Goal: Task Accomplishment & Management: Complete application form

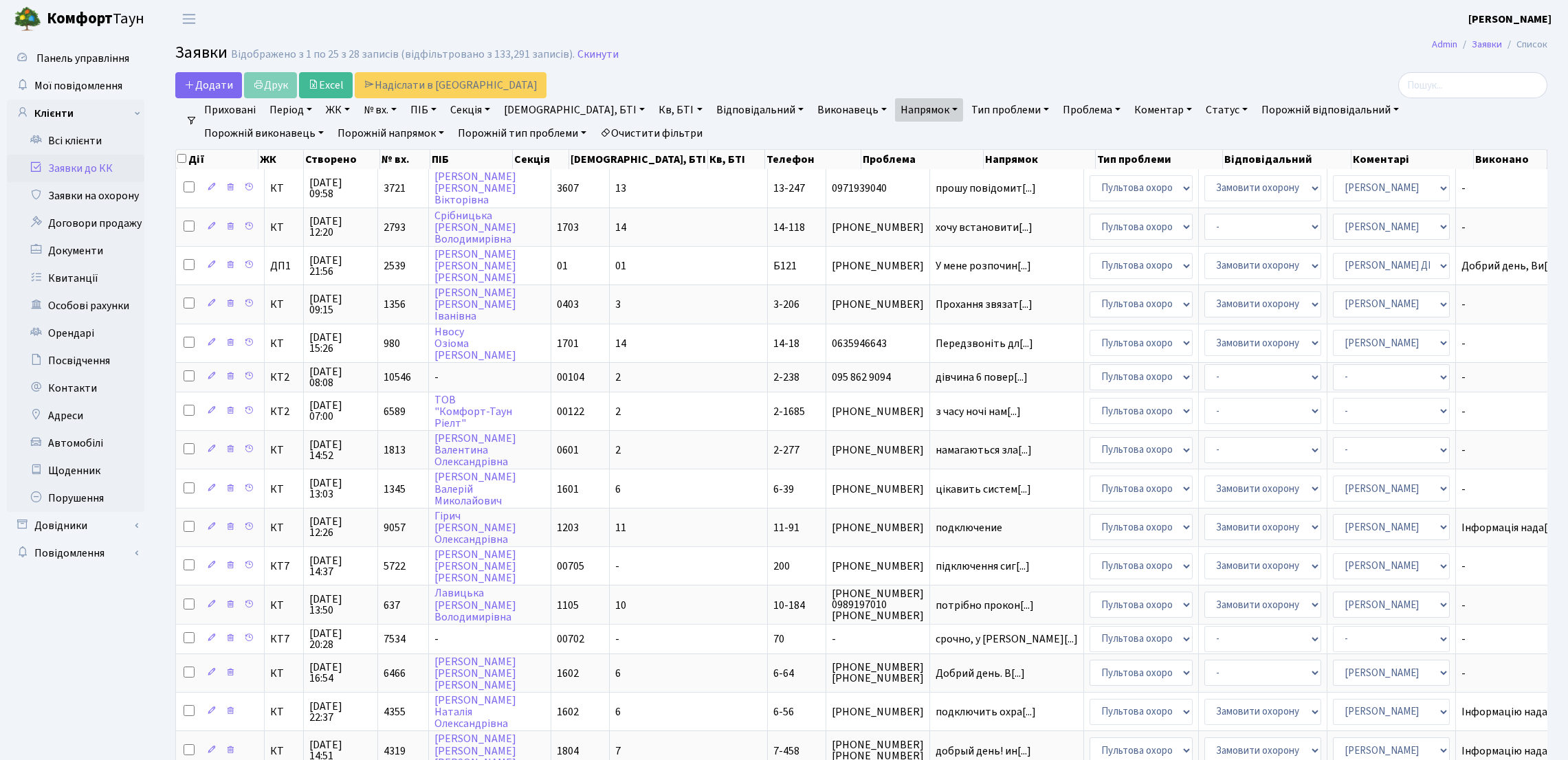
select select "25"
click at [78, 150] on link "Всі клієнти" at bounding box center [75, 141] width 138 height 28
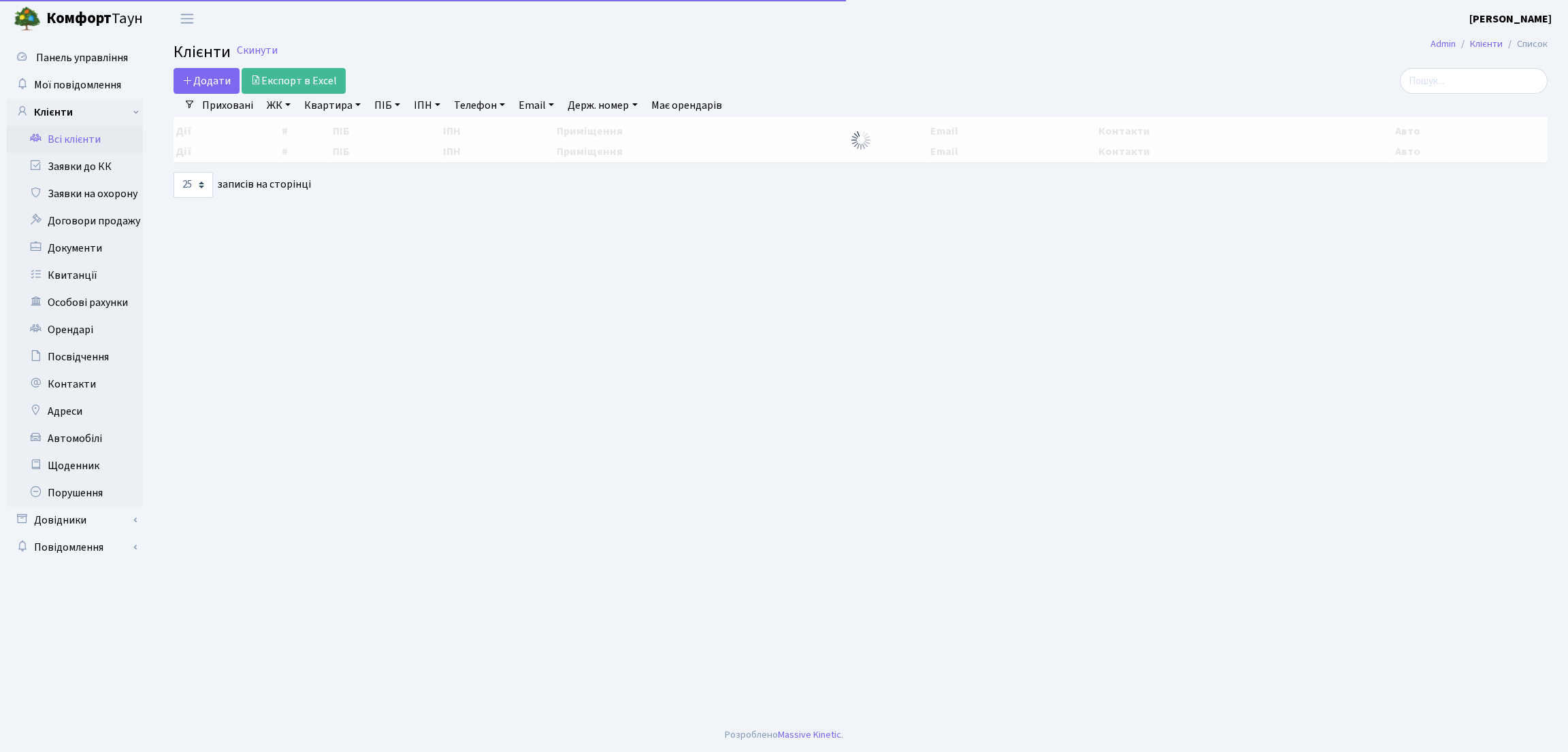
select select "25"
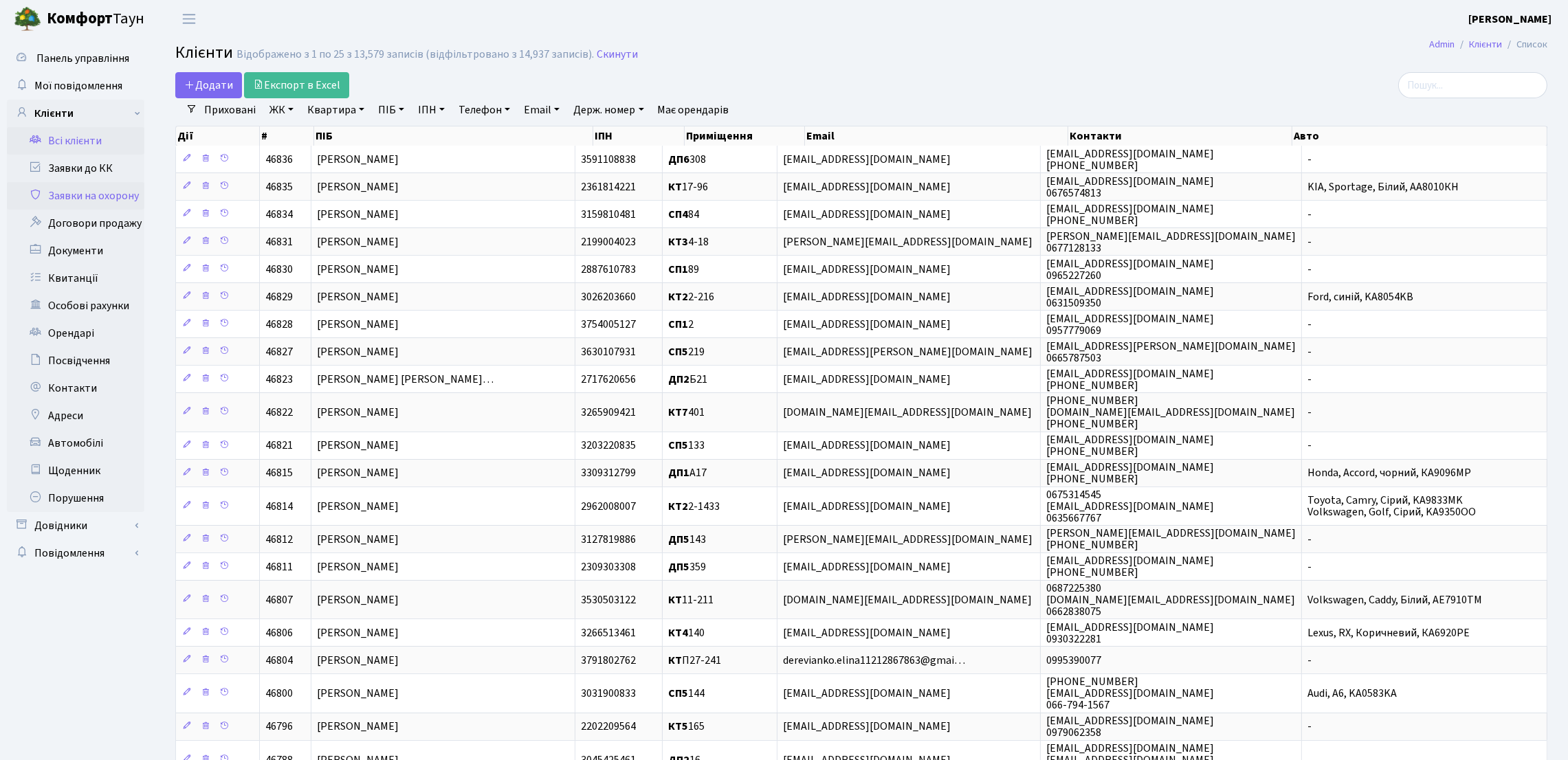
click at [102, 202] on link "Заявки на охорону" at bounding box center [75, 196] width 138 height 28
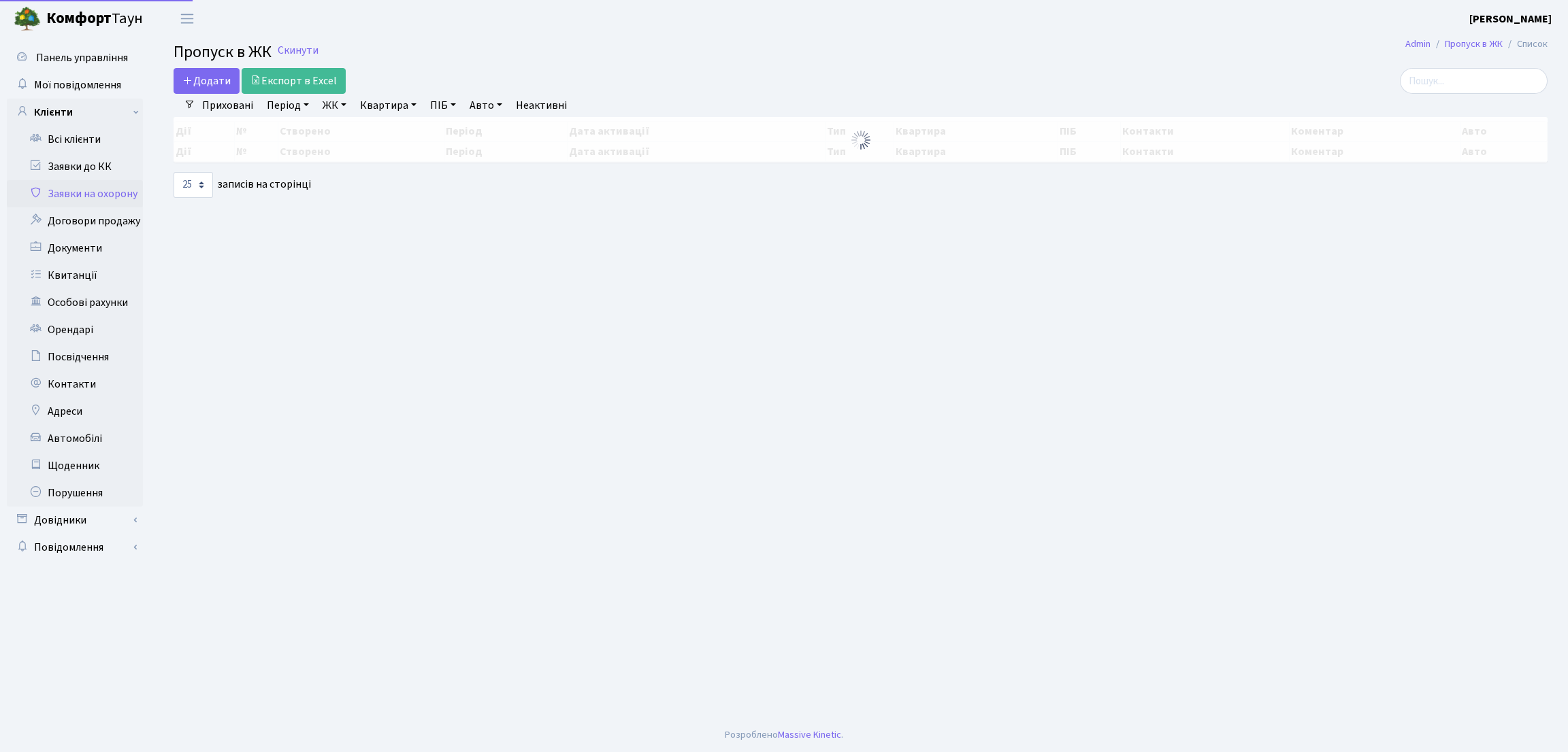
select select "25"
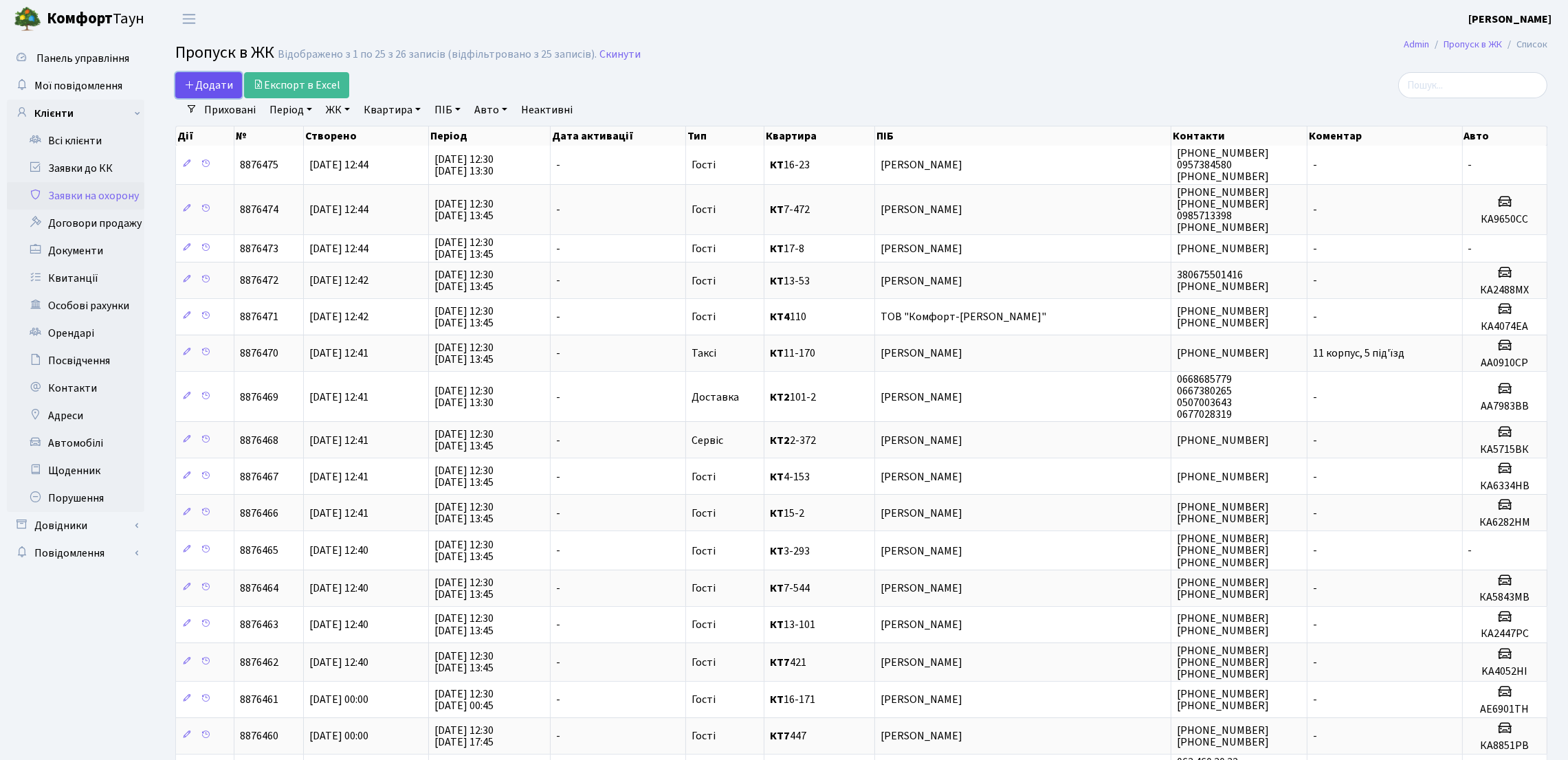
click at [194, 82] on icon at bounding box center [190, 85] width 11 height 11
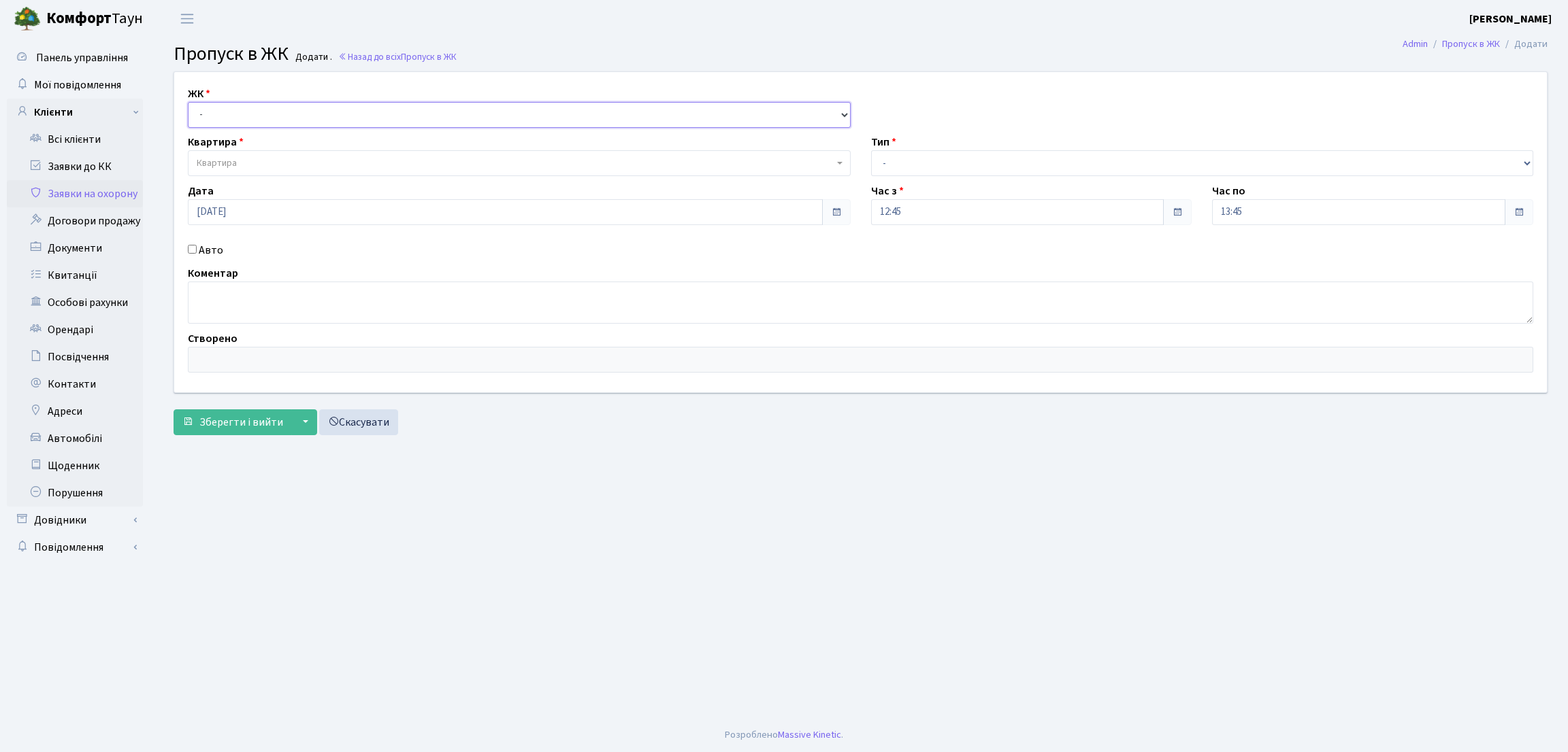
click at [251, 113] on select "- КТ, вул. Регенераторна, 4 ЦП, вул. Джона Маккейна, 7 ТХ, вул. Ділова, 1/2 КТ2…" at bounding box center [519, 115] width 663 height 26
select select "271"
click at [188, 102] on select "- КТ, вул. Регенераторна, 4 ЦП, вул. Джона Маккейна, 7 ТХ, вул. Ділова, 1/2 КТ2…" at bounding box center [519, 115] width 663 height 26
select select
click at [250, 160] on span "Квартира" at bounding box center [515, 163] width 637 height 14
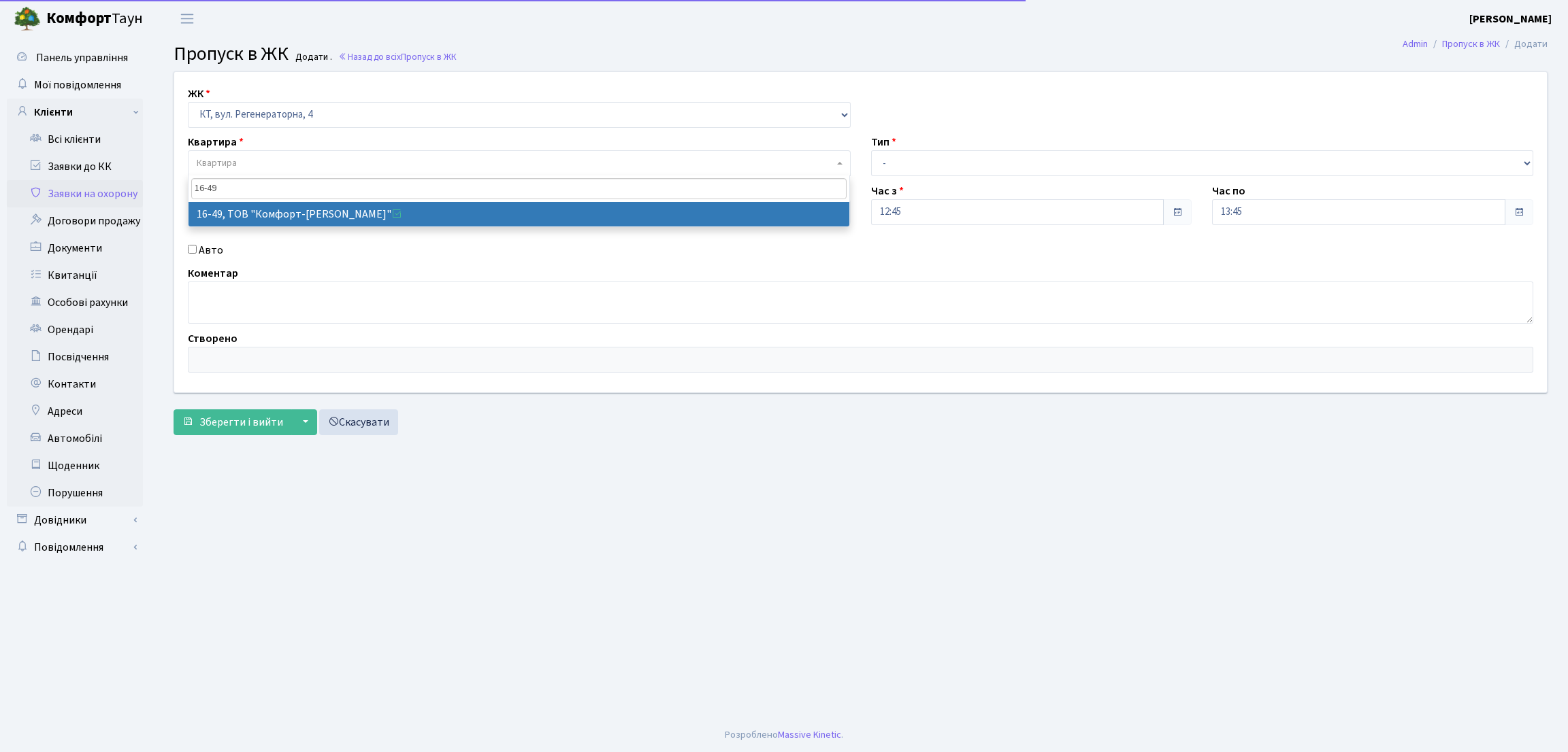
type input "16-49"
select select "8610"
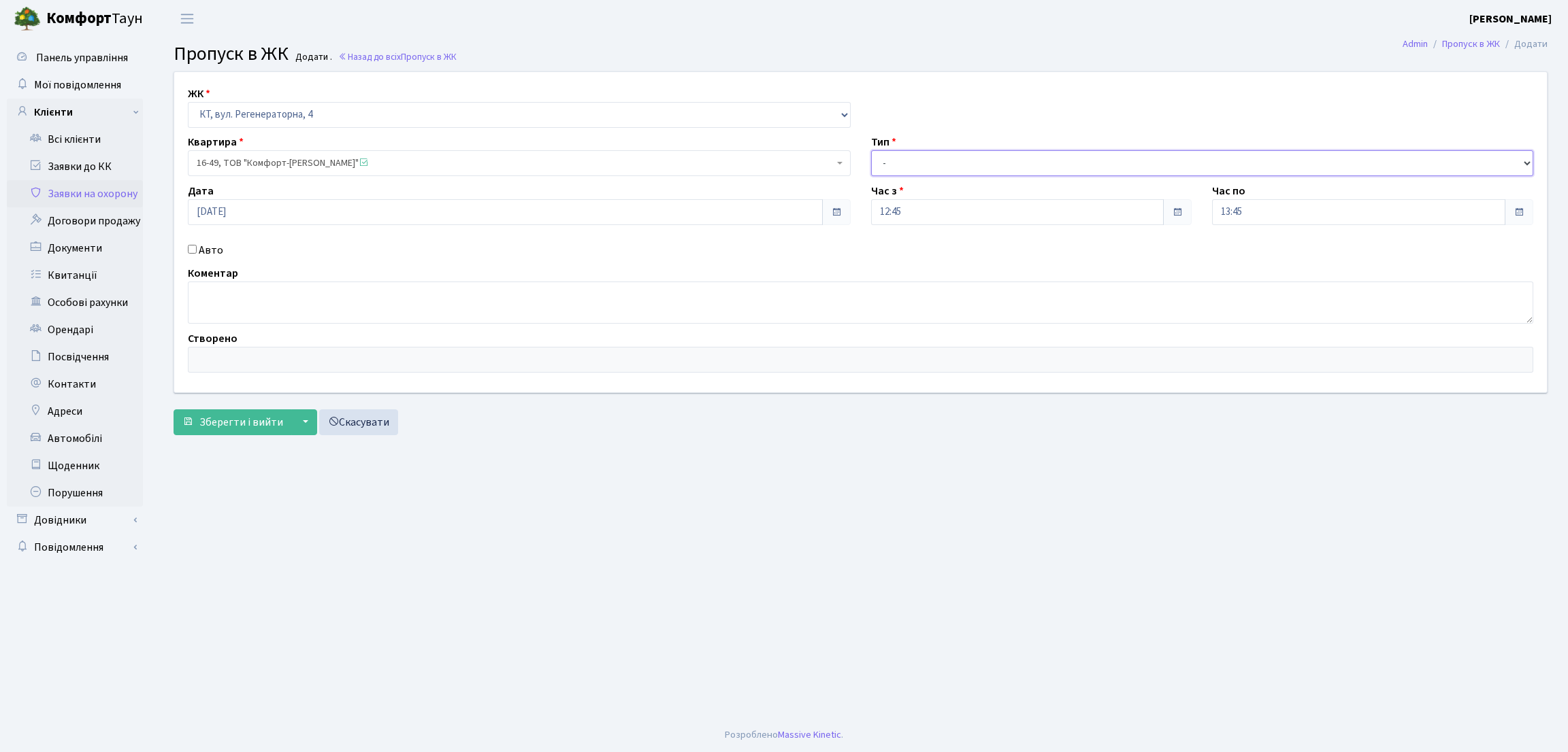
click at [888, 171] on select "- Доставка Таксі Гості Сервіс" at bounding box center [1203, 163] width 663 height 26
select select "3"
click at [871, 150] on select "- Доставка Таксі Гості Сервіс" at bounding box center [1203, 163] width 663 height 26
click at [912, 209] on input "12:45" at bounding box center [1018, 212] width 293 height 26
click at [843, 265] on div "Коментар" at bounding box center [860, 295] width 1366 height 59
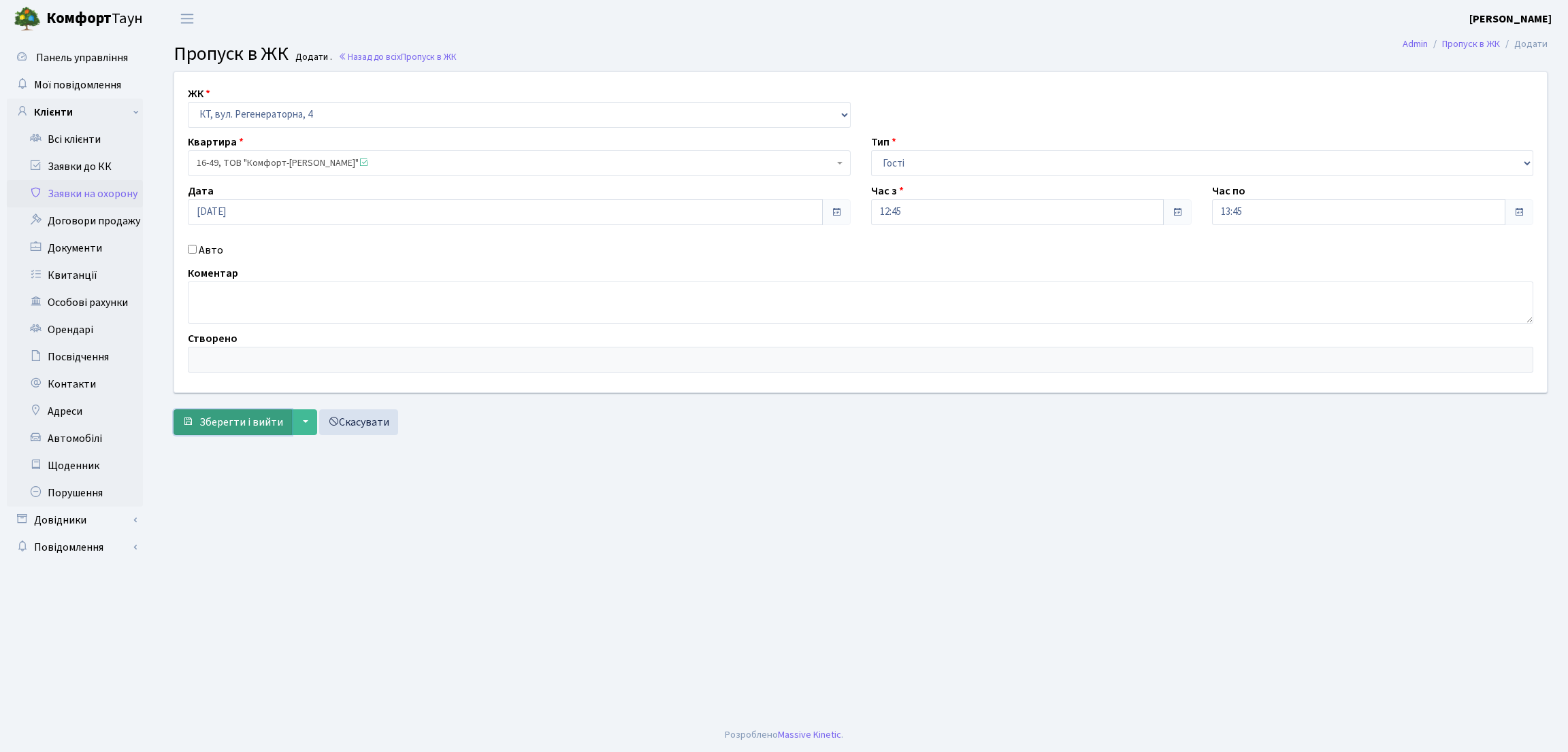
click at [198, 424] on button "Зберегти і вийти" at bounding box center [232, 423] width 118 height 26
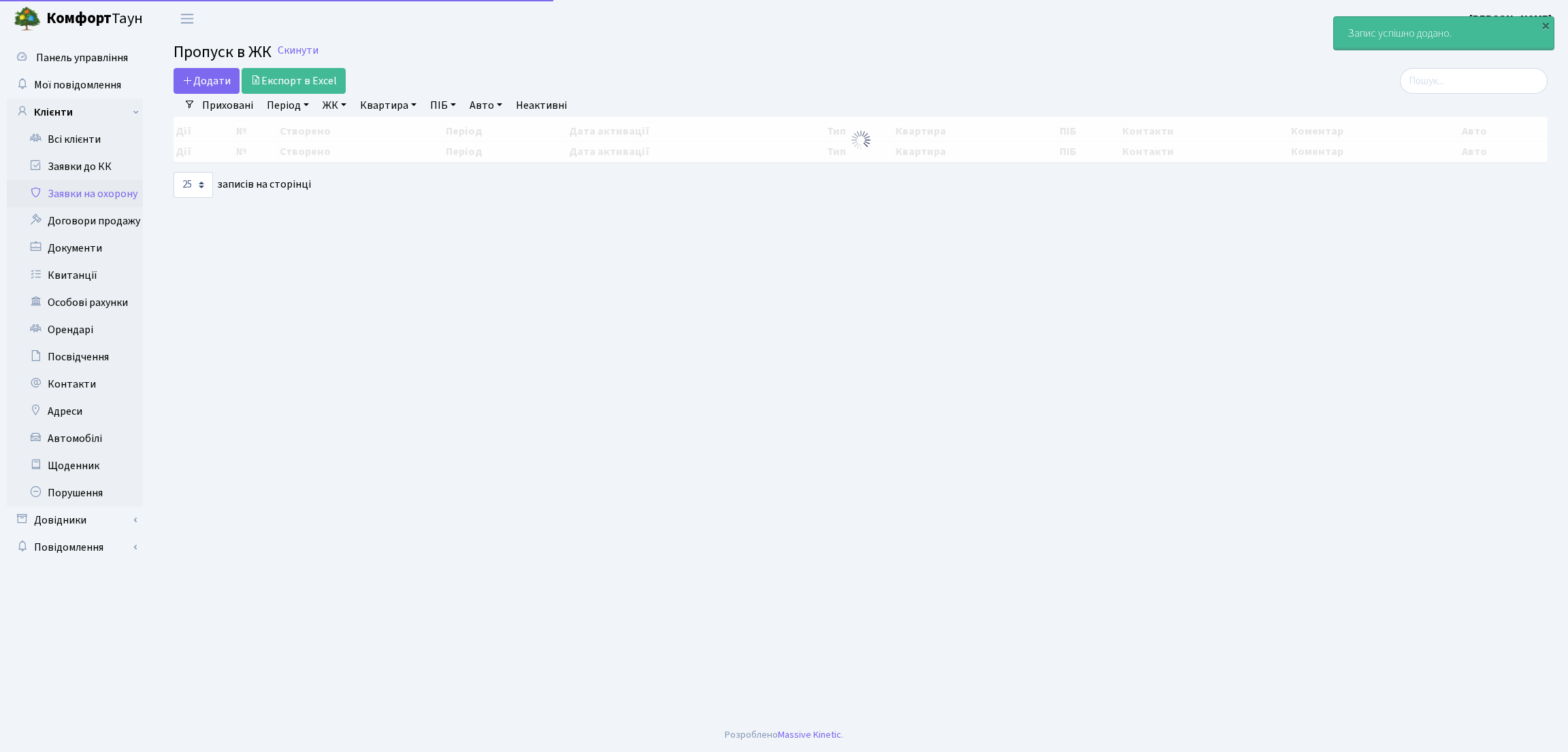
select select "25"
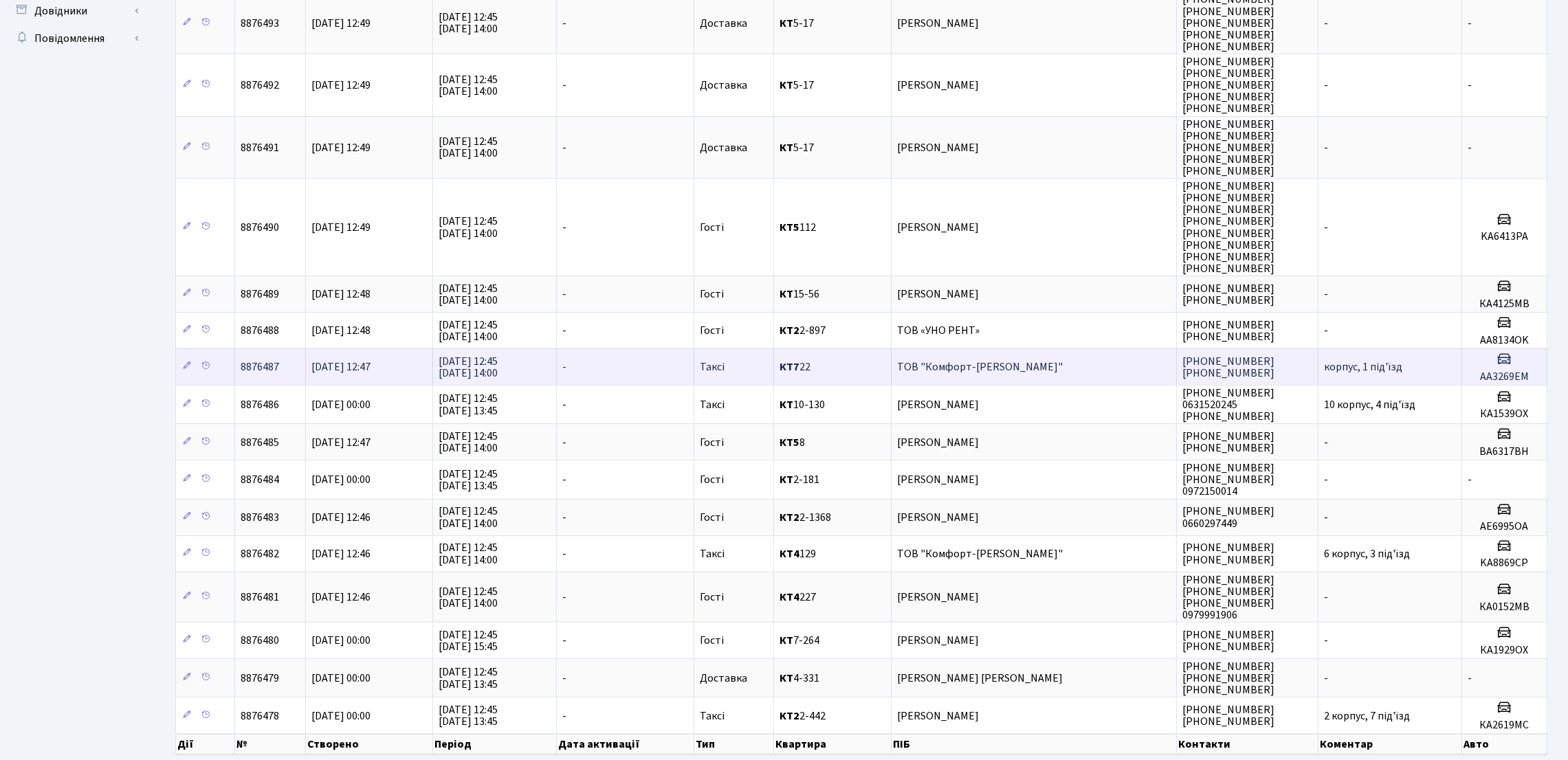
scroll to position [592, 0]
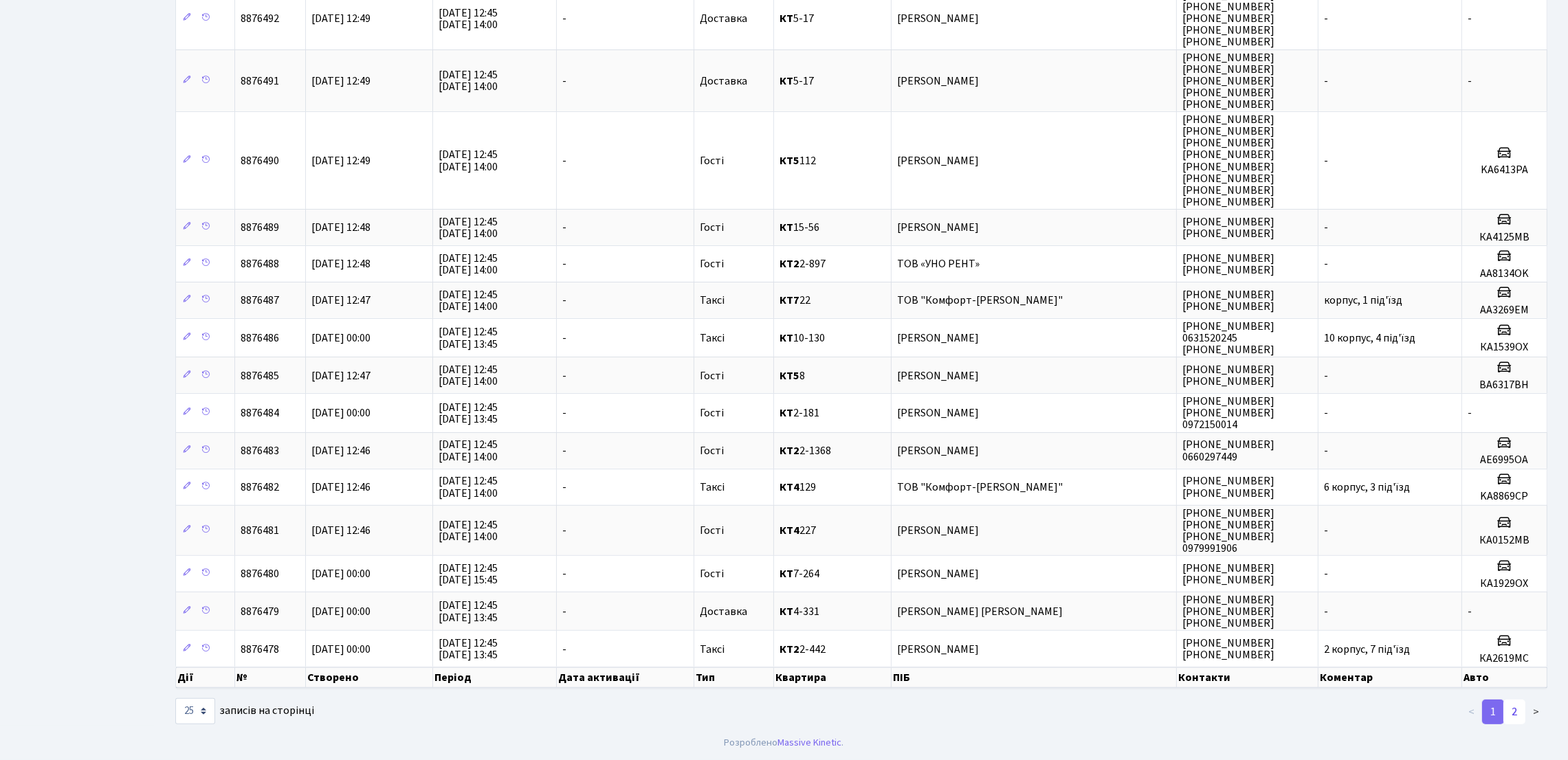
click at [1513, 707] on link "2" at bounding box center [1514, 712] width 22 height 25
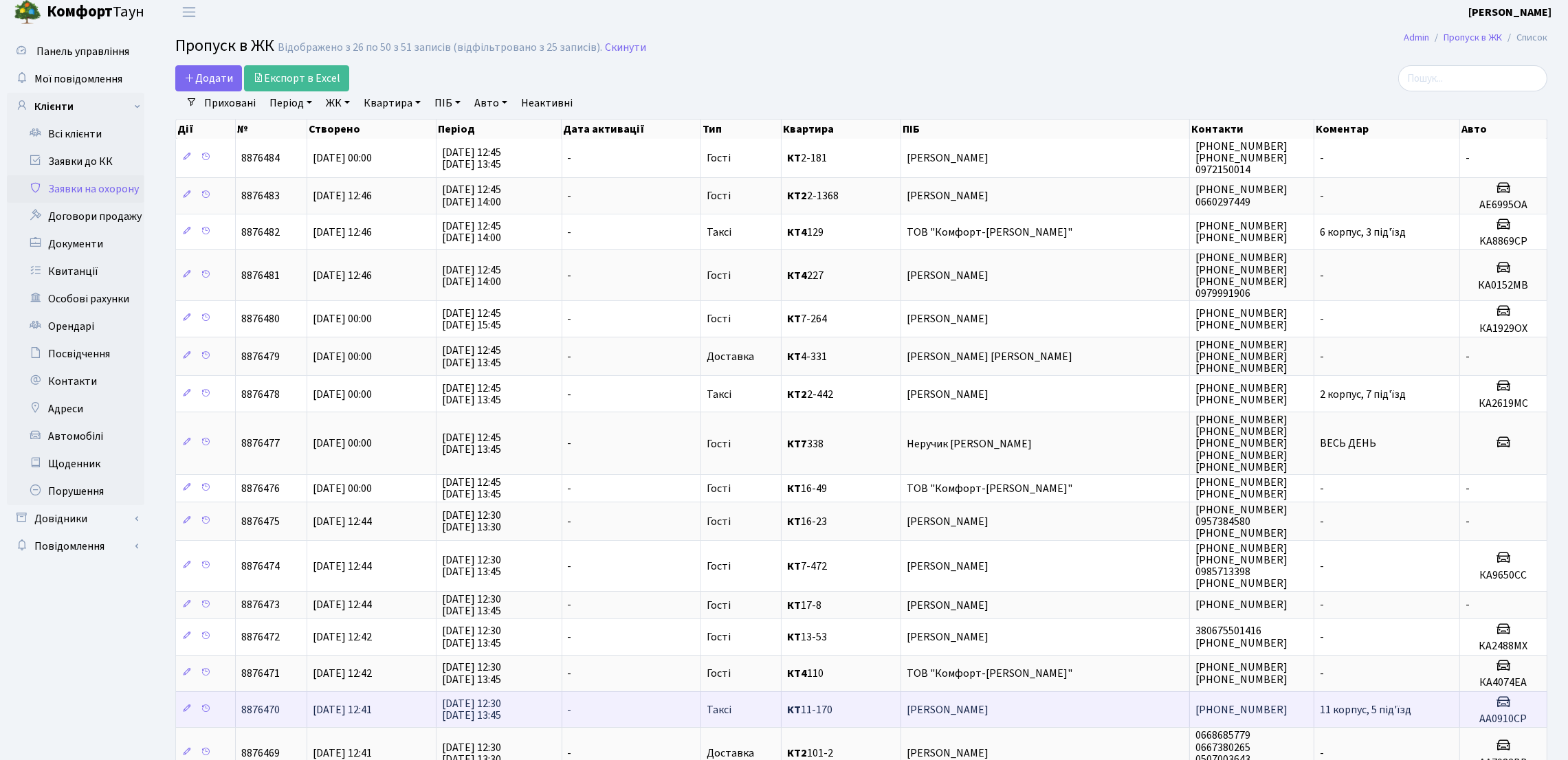
scroll to position [0, 0]
